Goal: Navigation & Orientation: Find specific page/section

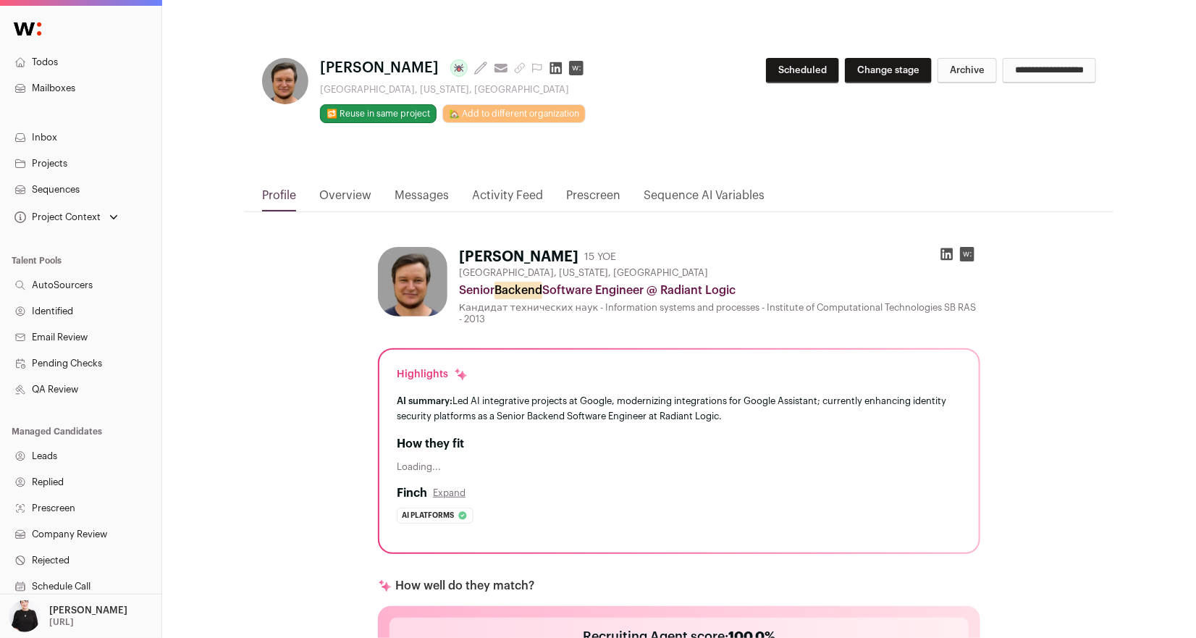
click at [500, 193] on link "Activity Feed" at bounding box center [507, 199] width 71 height 25
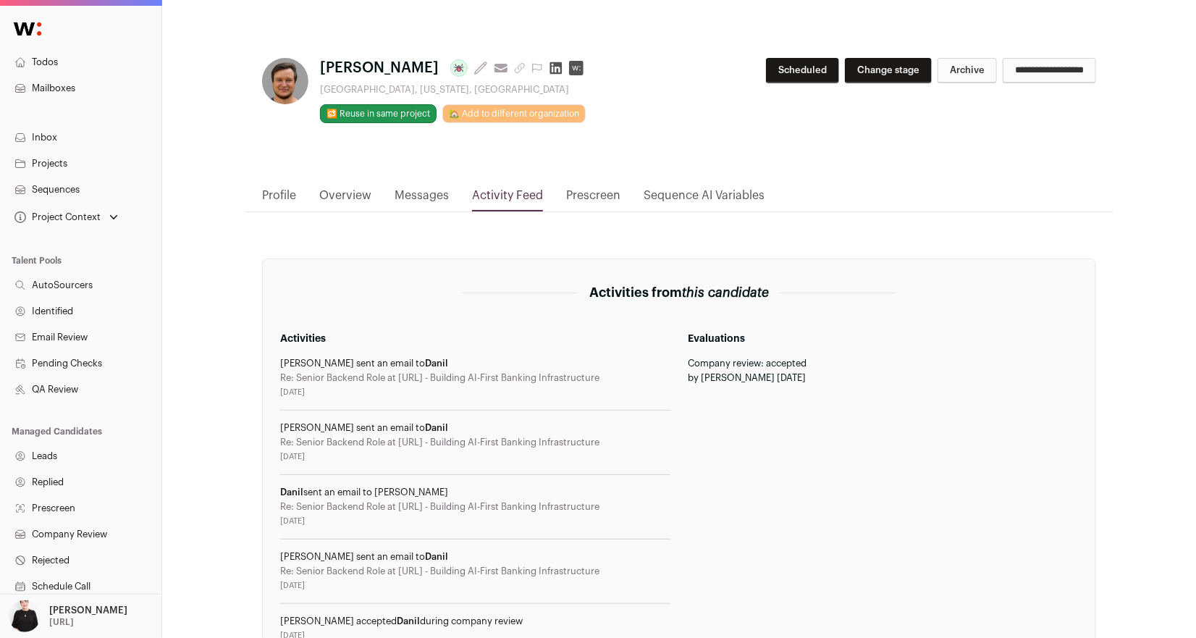
click at [354, 190] on link "Overview" at bounding box center [345, 199] width 52 height 25
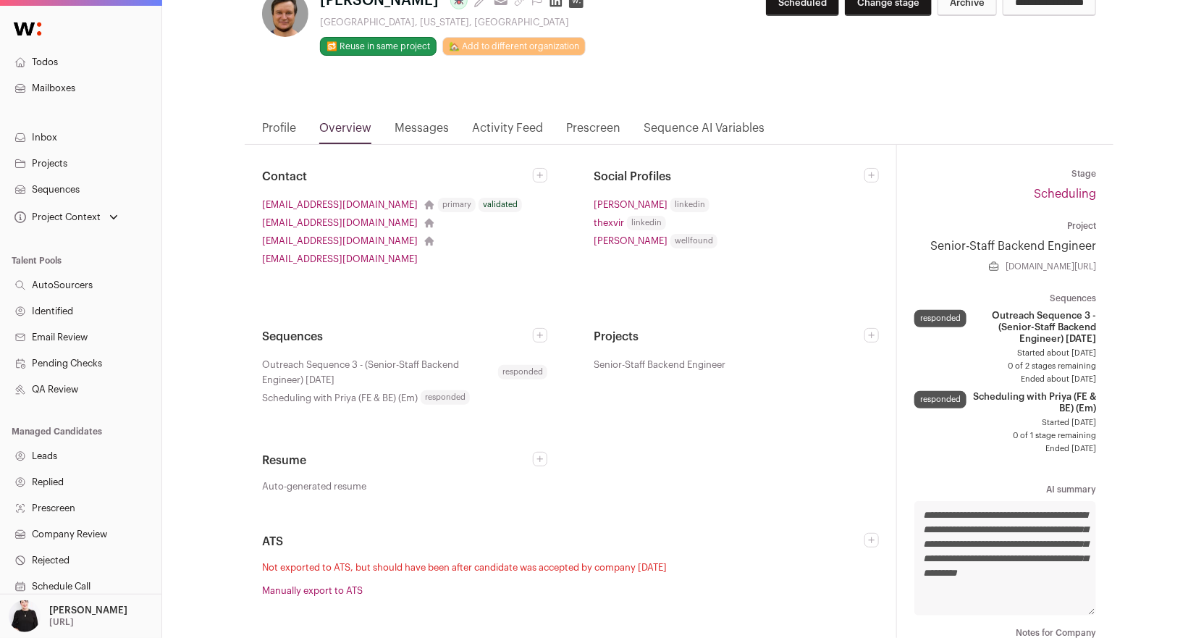
scroll to position [69, 0]
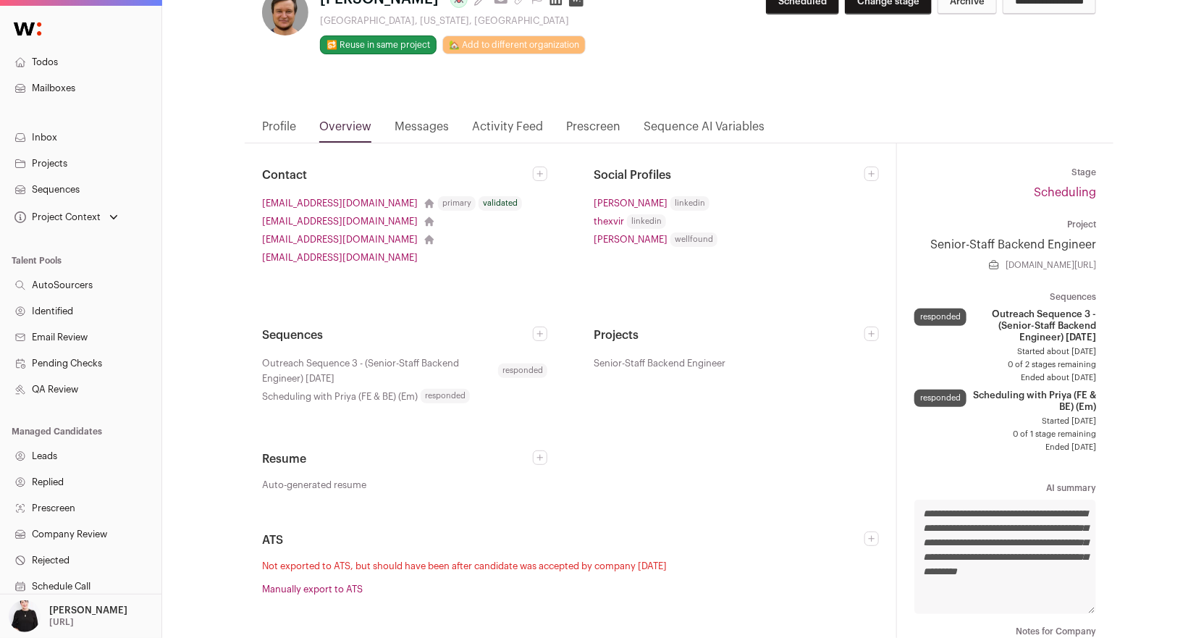
click at [413, 125] on link "Messages" at bounding box center [422, 130] width 54 height 25
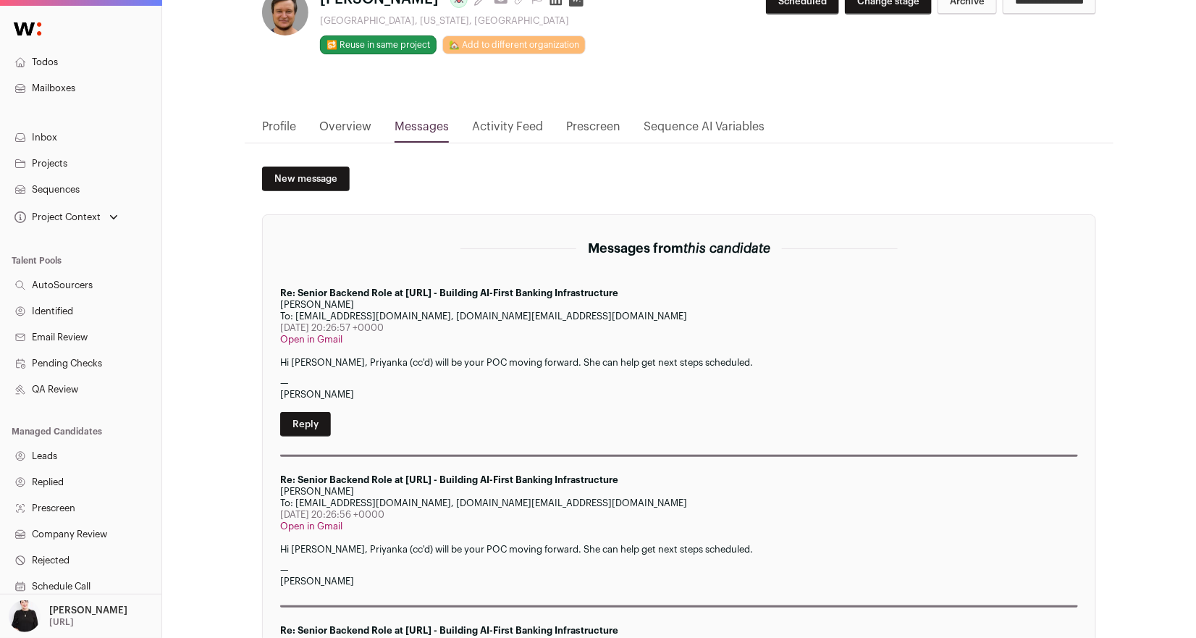
click at [350, 123] on link "Overview" at bounding box center [345, 130] width 52 height 25
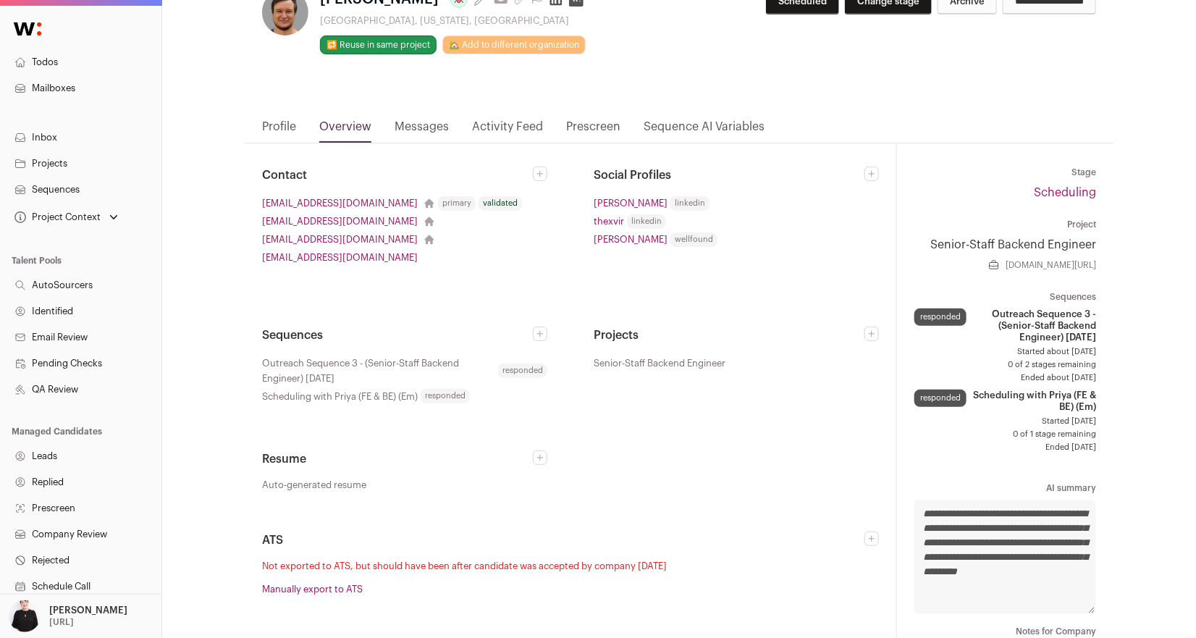
click at [427, 122] on link "Messages" at bounding box center [422, 130] width 54 height 25
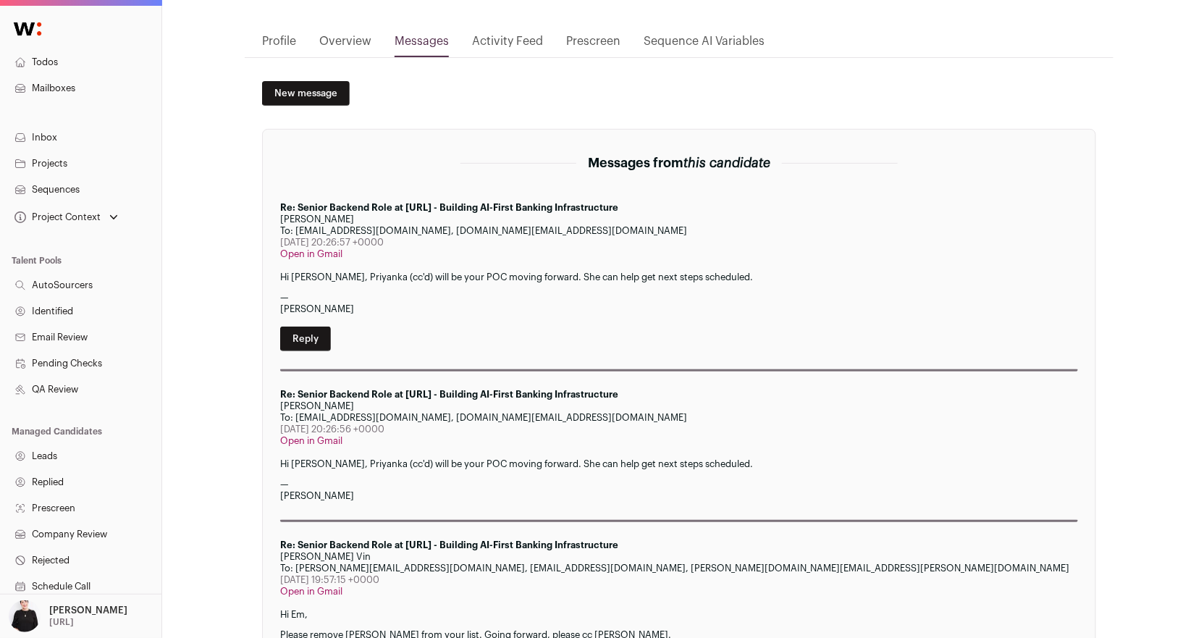
scroll to position [0, 0]
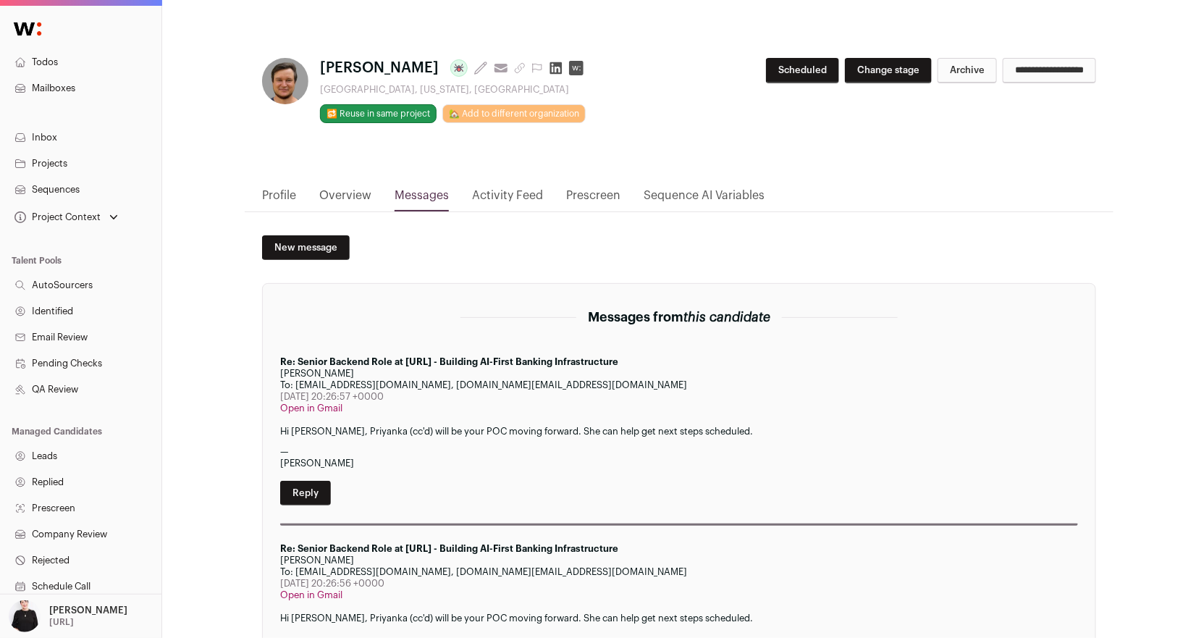
click at [335, 190] on link "Overview" at bounding box center [345, 199] width 52 height 25
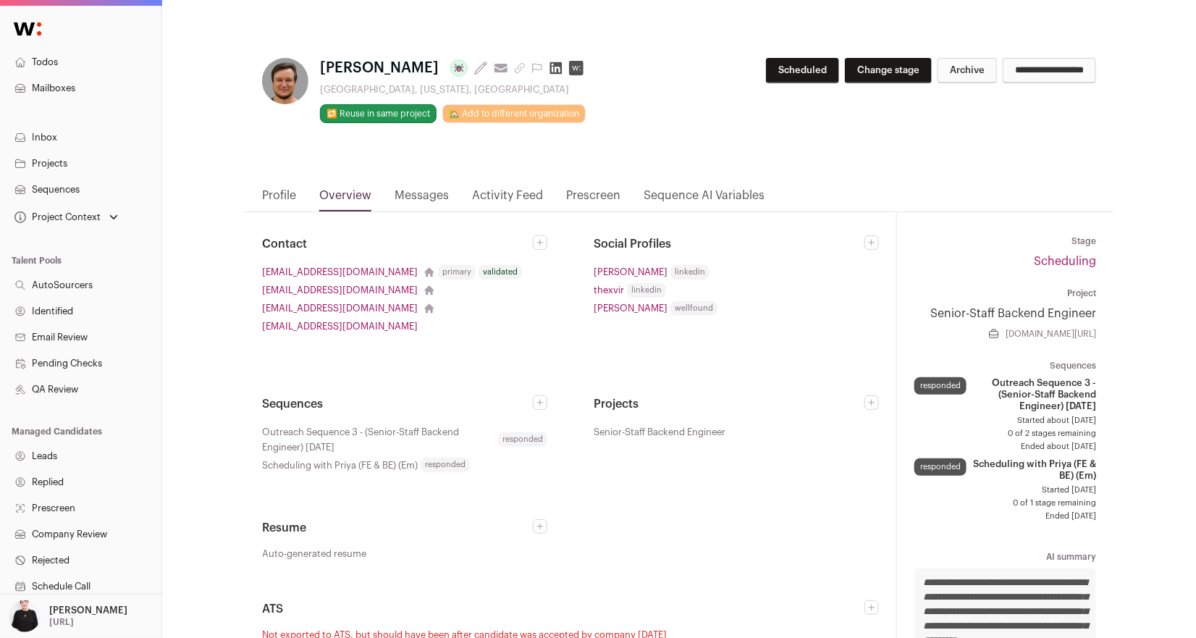
click at [506, 194] on link "Activity Feed" at bounding box center [507, 199] width 71 height 25
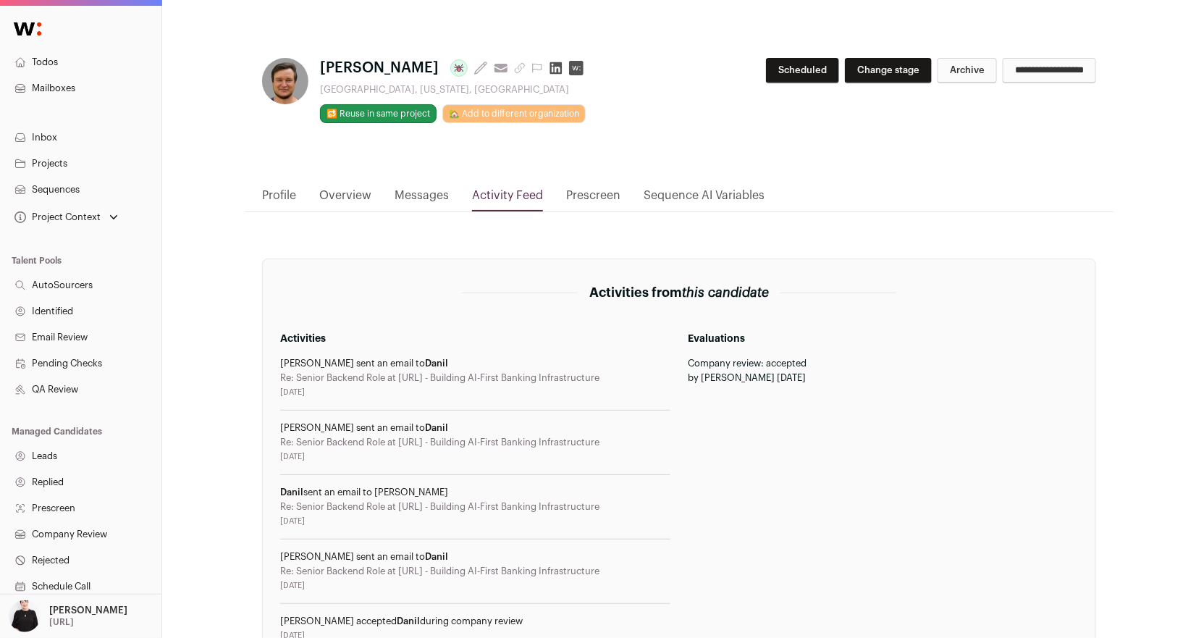
click at [549, 70] on icon at bounding box center [556, 68] width 14 height 14
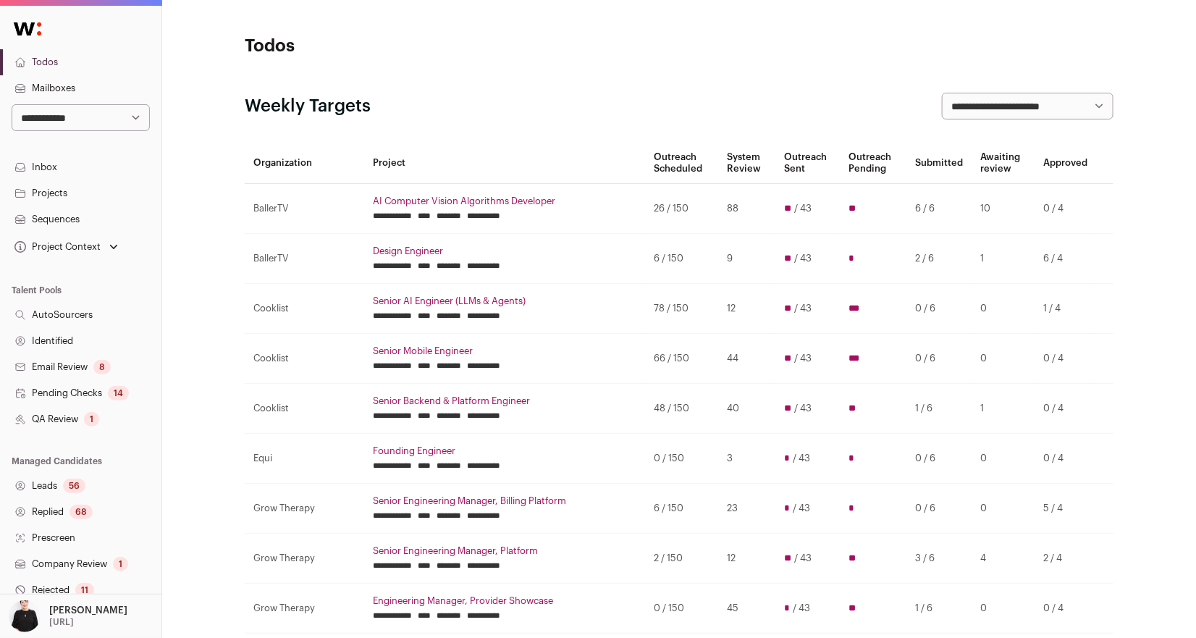
click at [137, 116] on select "**********" at bounding box center [81, 117] width 138 height 27
select select "***"
click at [12, 104] on select "**********" at bounding box center [81, 117] width 138 height 27
click at [58, 191] on link "Projects" at bounding box center [80, 193] width 161 height 26
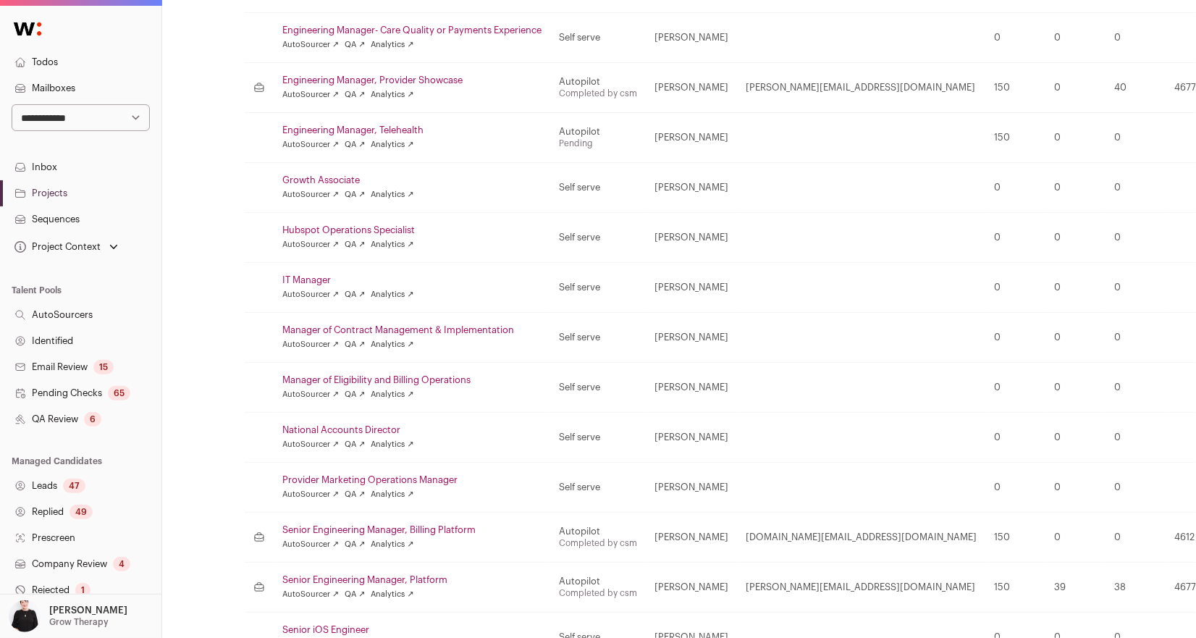
scroll to position [395, 0]
click at [433, 524] on link "Senior Engineering Manager, Billing Platform" at bounding box center [411, 529] width 259 height 12
click at [425, 573] on link "Senior Engineering Manager, Platform" at bounding box center [411, 579] width 259 height 12
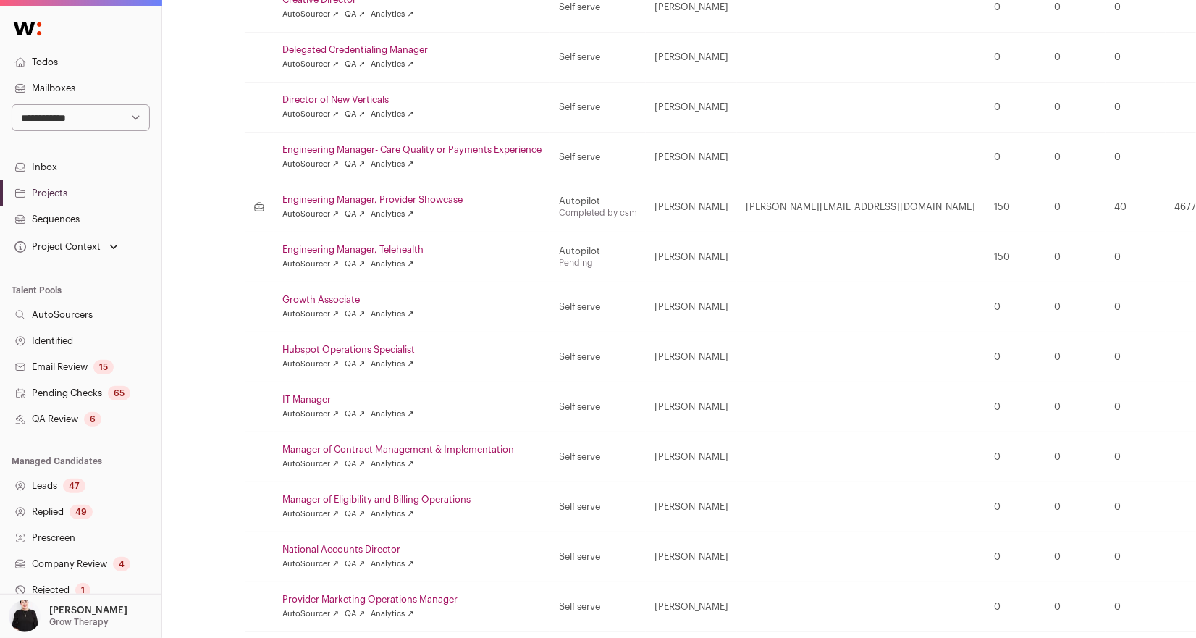
scroll to position [269, 0]
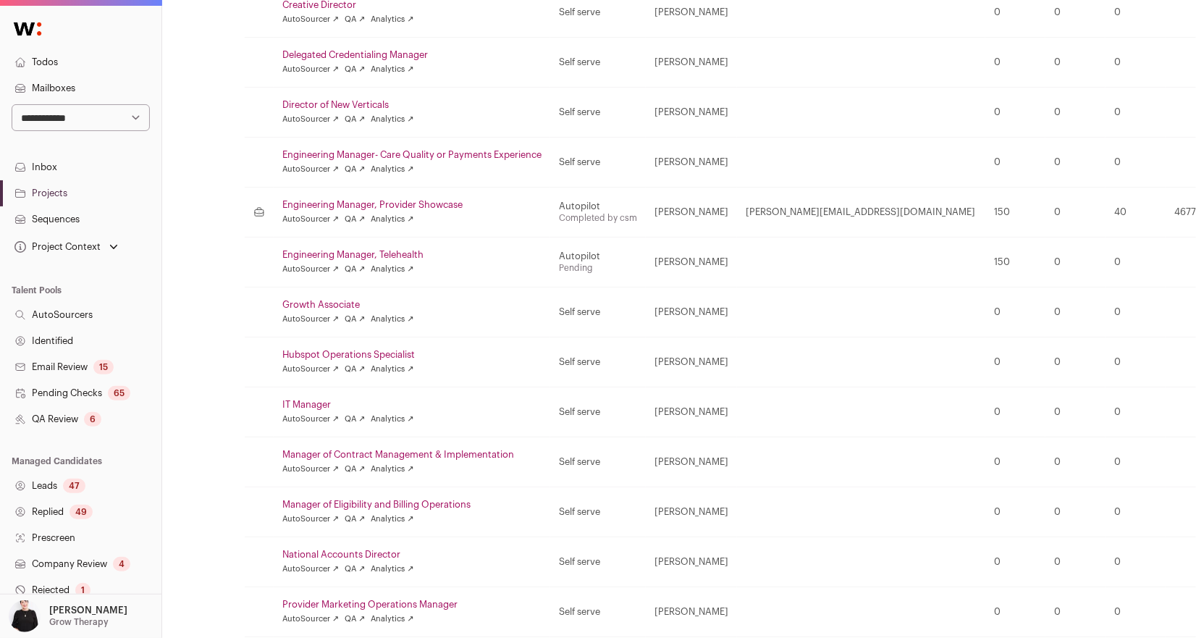
click at [400, 203] on link "Engineering Manager, Provider Showcase" at bounding box center [411, 205] width 259 height 12
click at [134, 114] on select "**********" at bounding box center [81, 117] width 138 height 27
select select "*****"
click at [12, 104] on select "**********" at bounding box center [81, 117] width 138 height 27
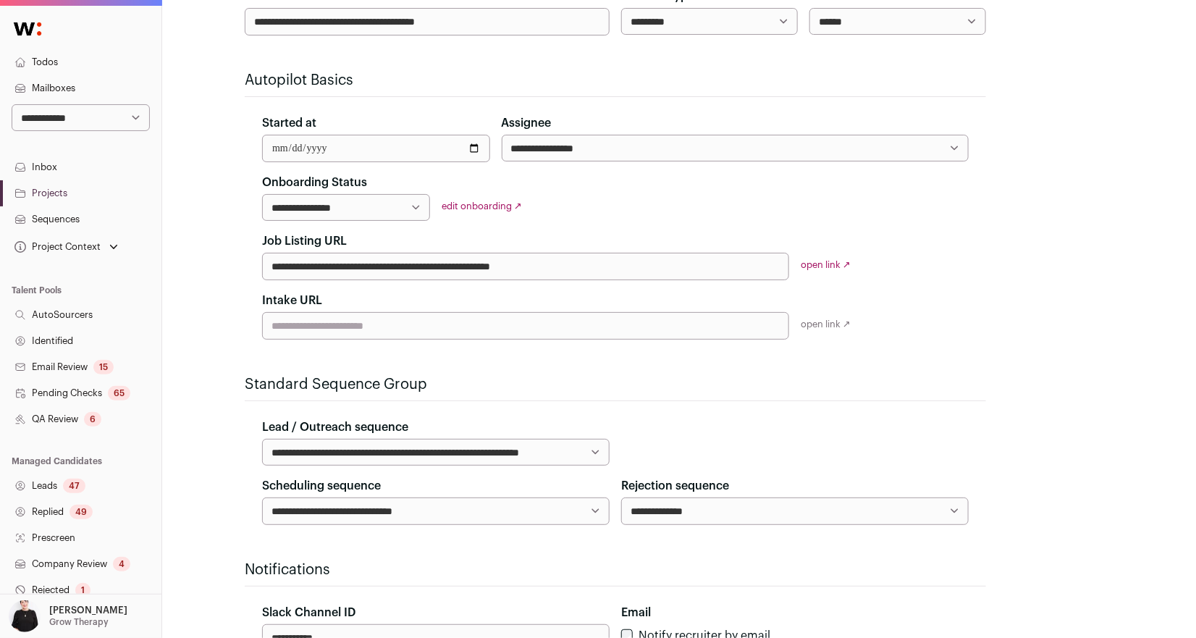
scroll to position [182, 0]
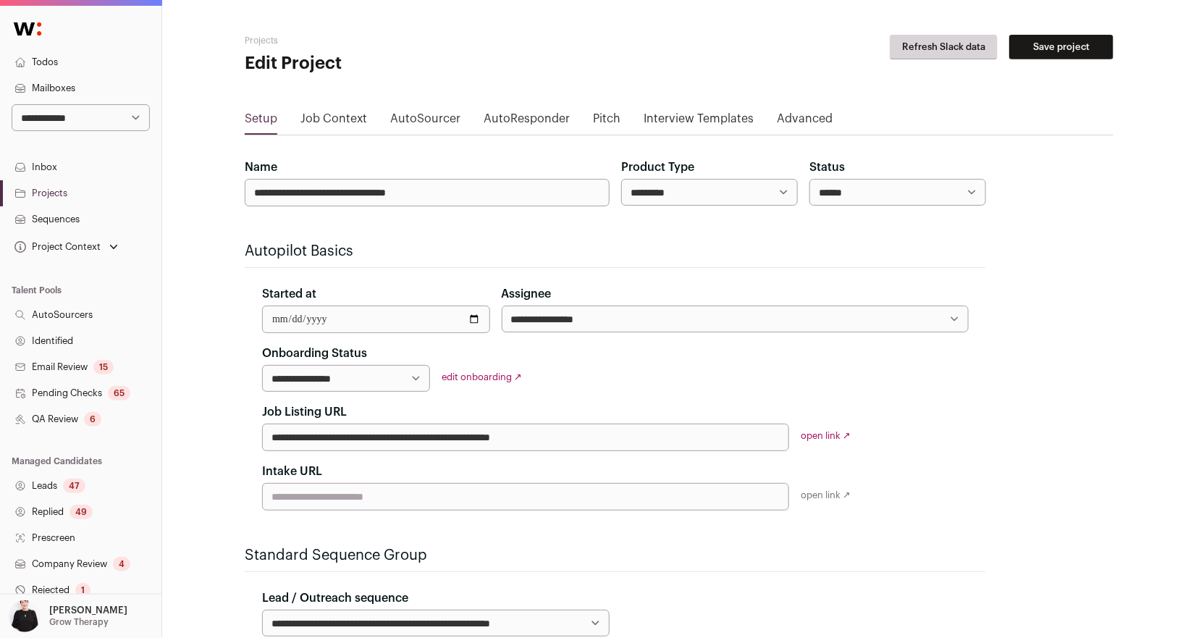
scroll to position [125, 0]
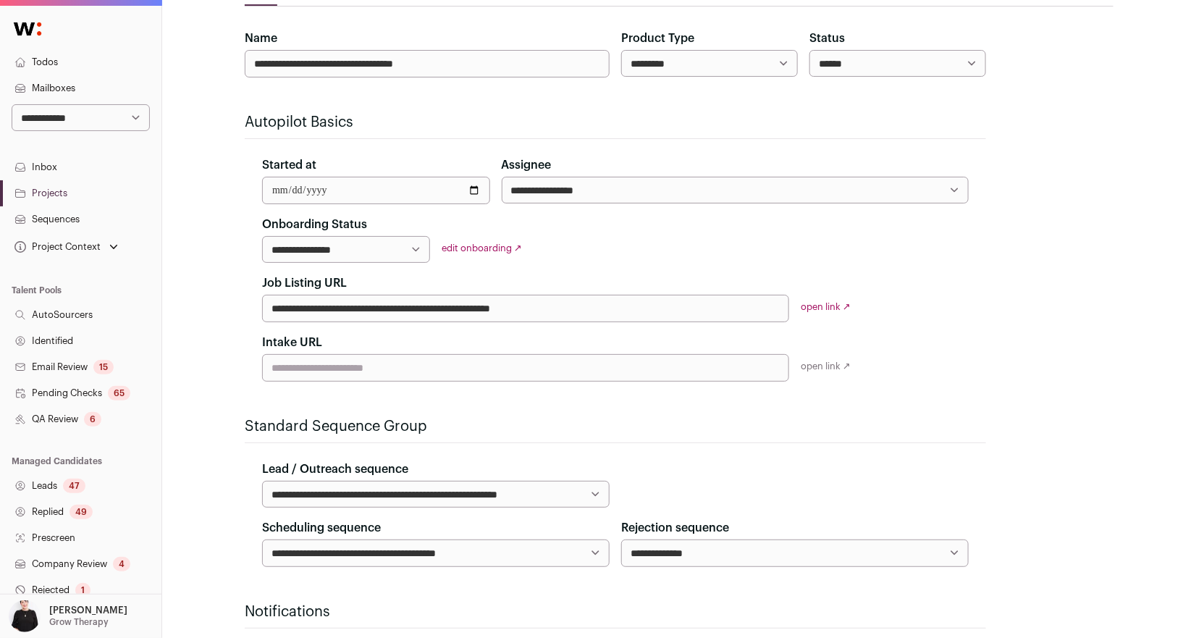
scroll to position [127, 0]
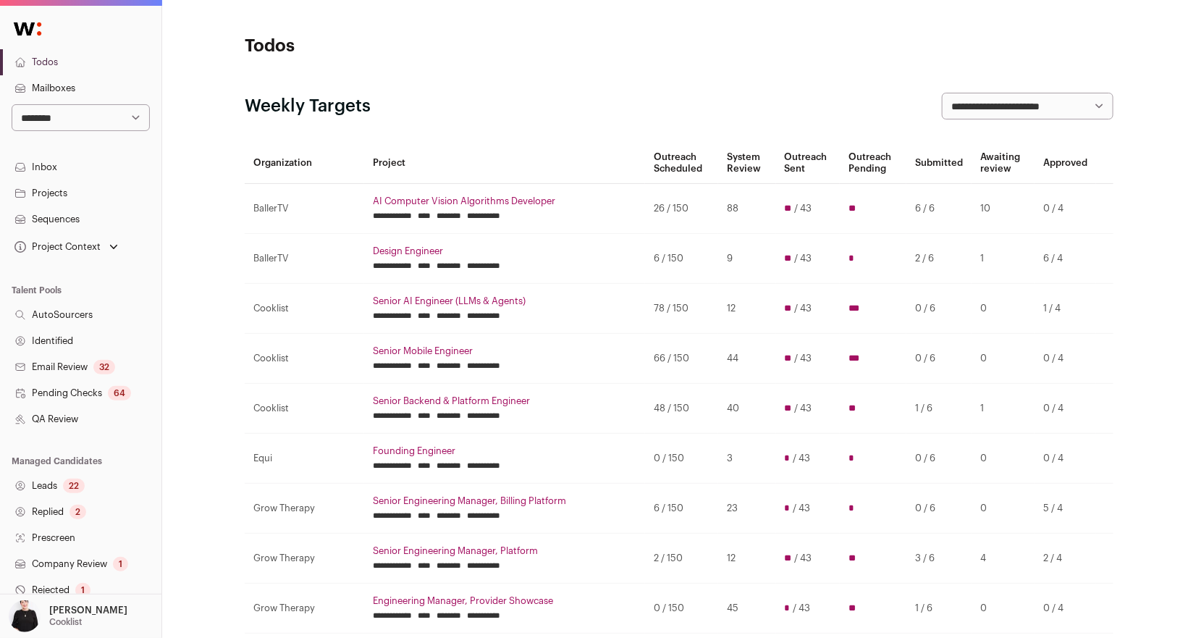
scroll to position [194, 0]
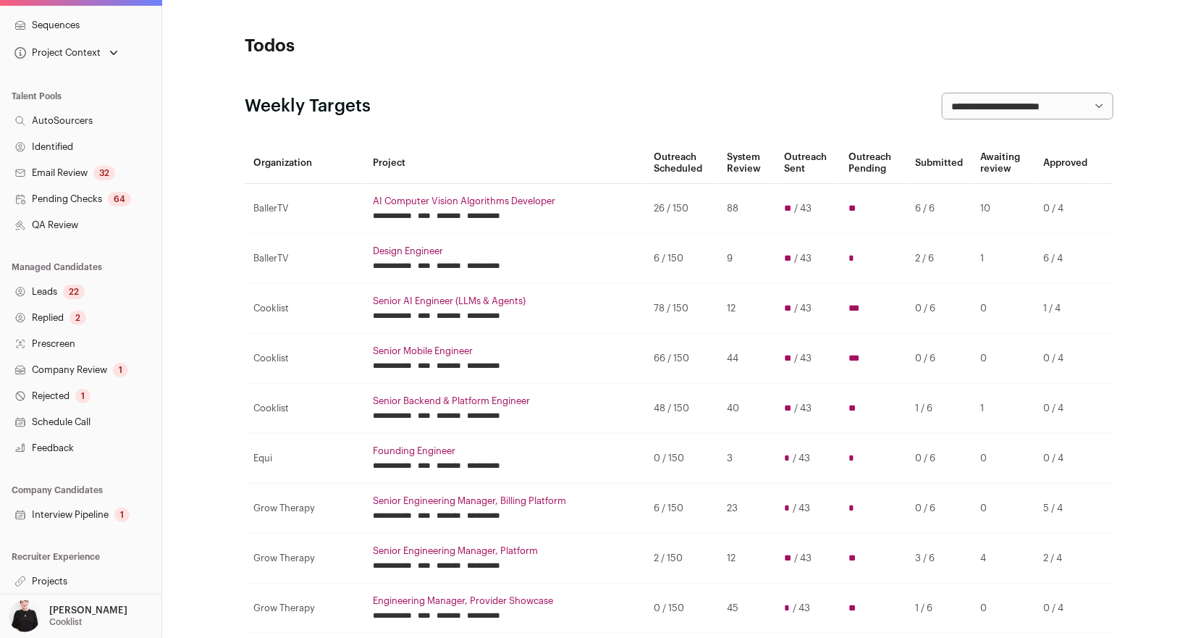
click at [54, 577] on link "Projects" at bounding box center [80, 581] width 161 height 26
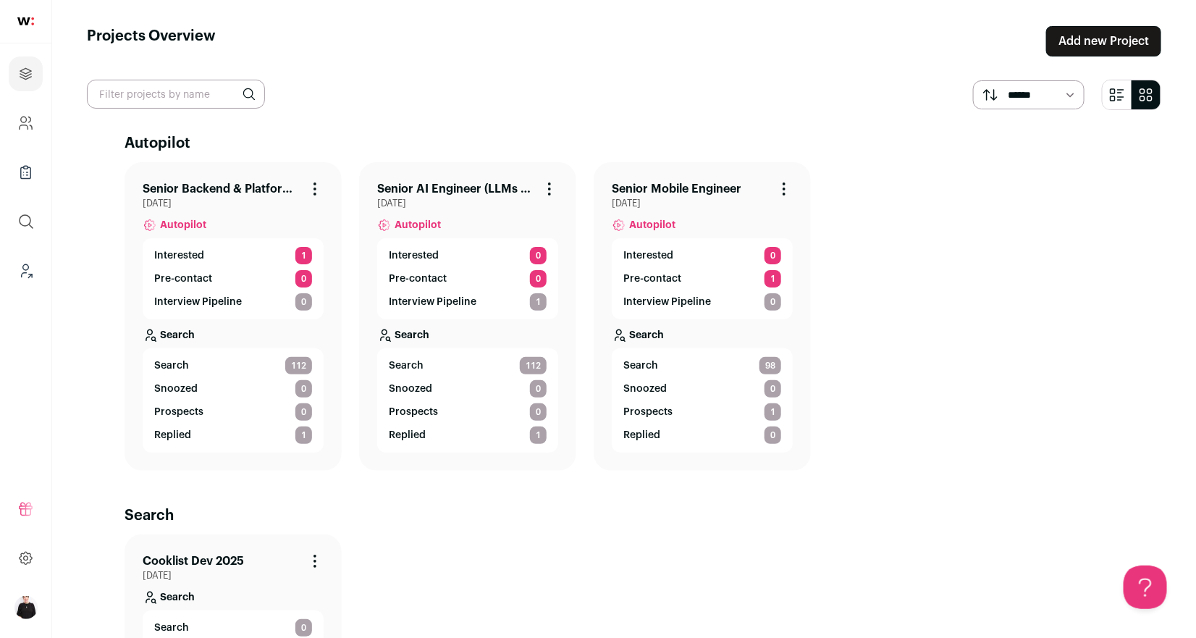
click at [253, 188] on link "Senior Backend & Platform Engineer" at bounding box center [222, 188] width 158 height 17
click at [432, 185] on link "Senior AI Engineer (LLMs & Agents)" at bounding box center [456, 188] width 158 height 17
click at [665, 186] on link "Senior Mobile Engineer" at bounding box center [677, 188] width 130 height 17
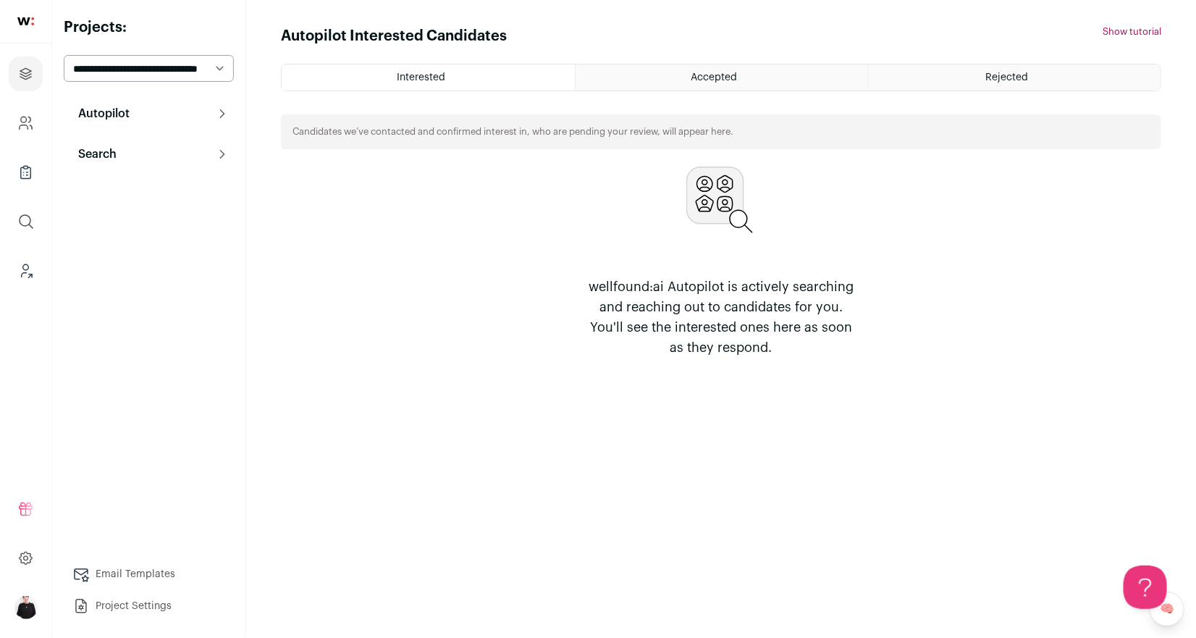
click at [98, 159] on p "Search" at bounding box center [93, 154] width 47 height 17
click at [99, 112] on p "Autopilot" at bounding box center [100, 113] width 60 height 17
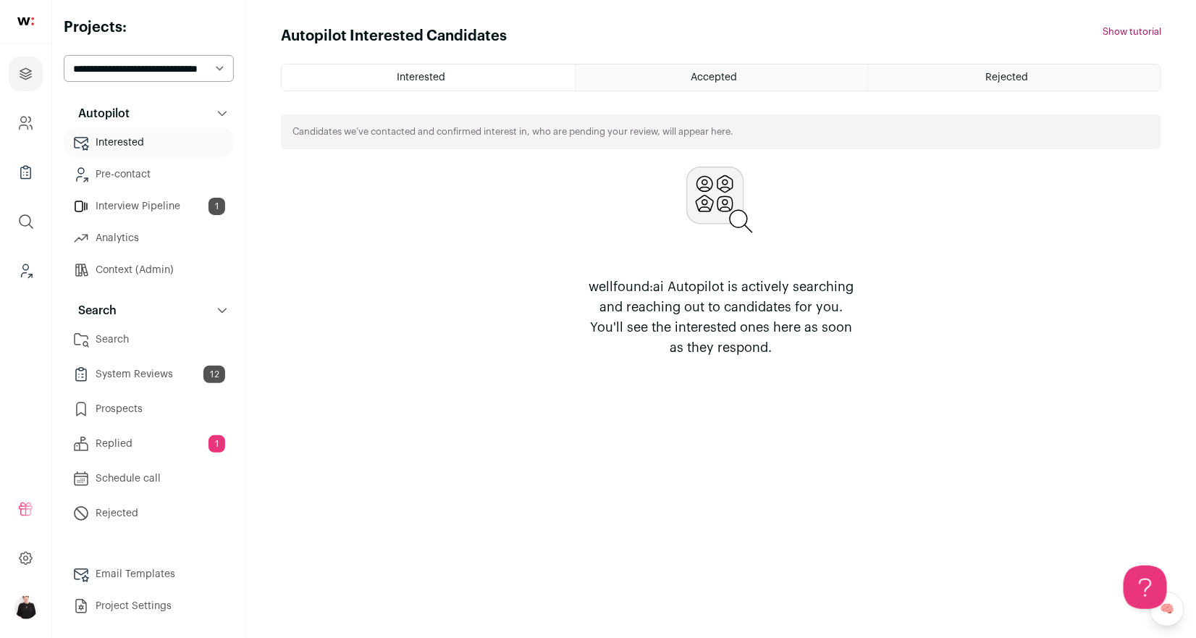
click at [124, 209] on link "Interview Pipeline 1" at bounding box center [149, 206] width 170 height 29
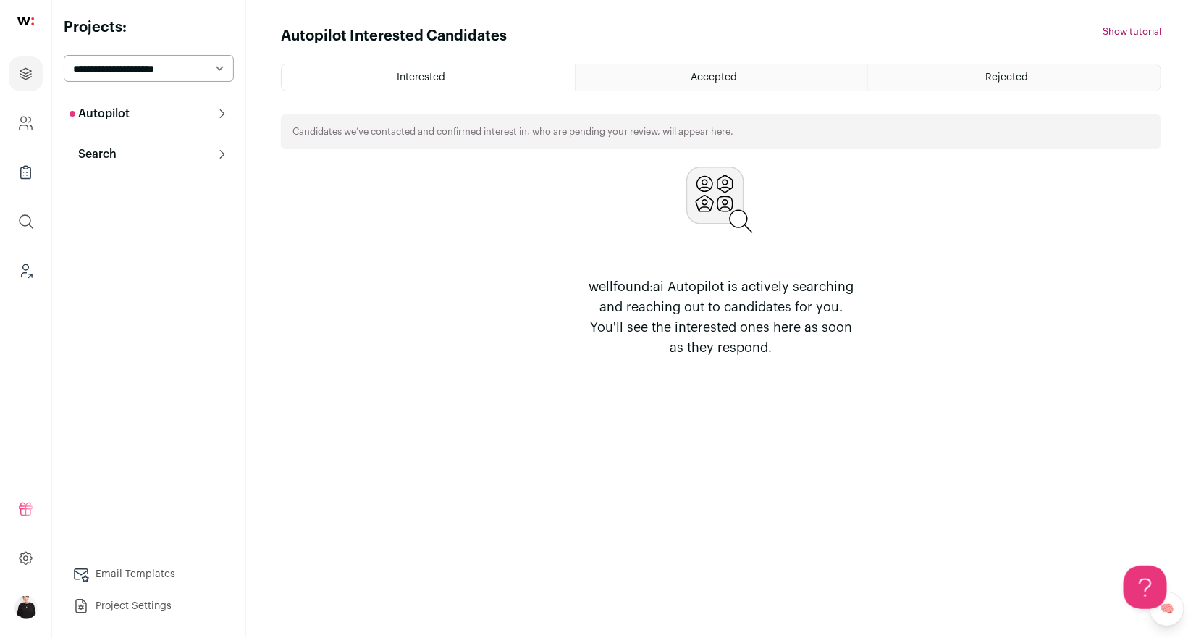
click at [100, 109] on p "Autopilot" at bounding box center [100, 113] width 60 height 17
click at [109, 176] on link "Pre-contact 1" at bounding box center [149, 174] width 170 height 29
